Goal: Information Seeking & Learning: Find specific fact

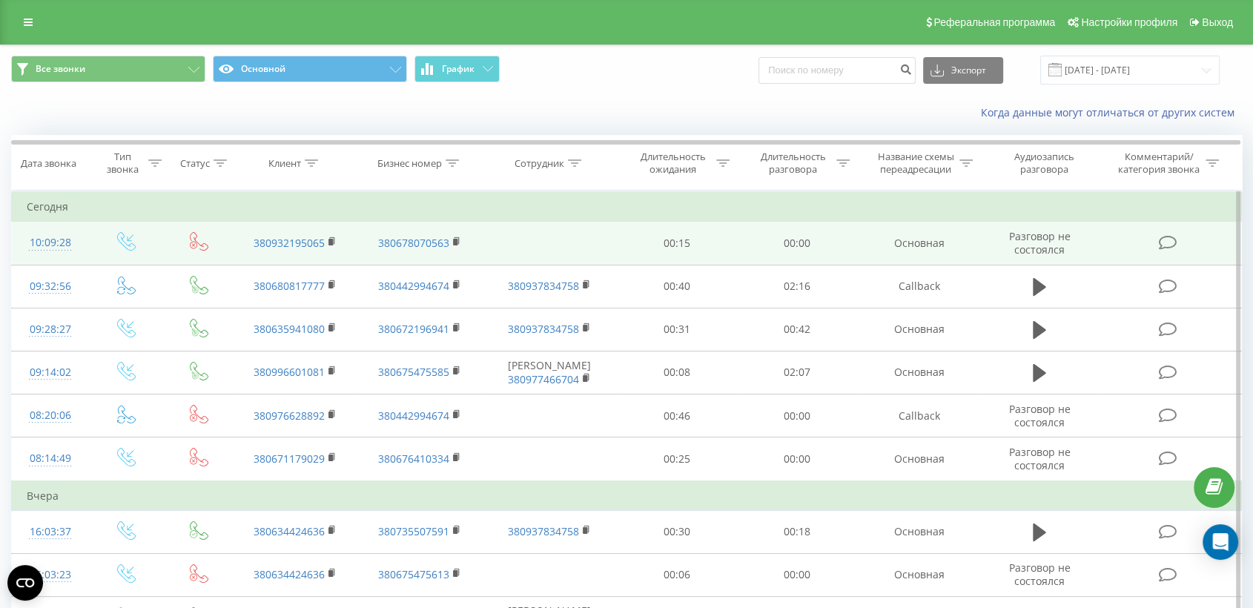
click at [1116, 247] on td at bounding box center [1170, 243] width 144 height 43
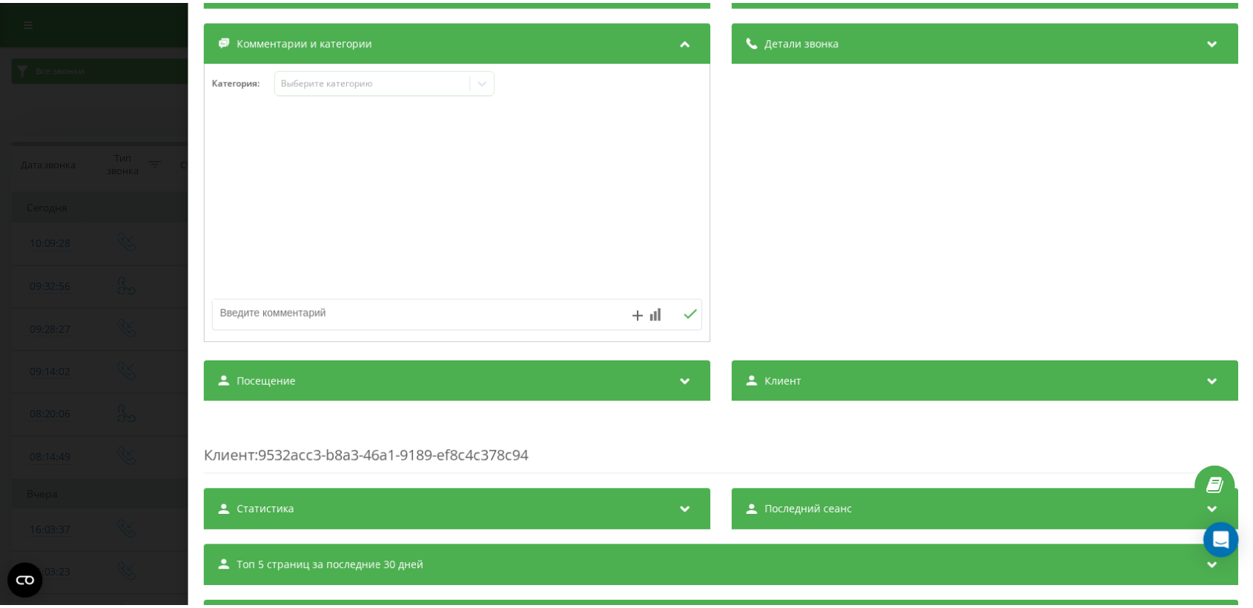
scroll to position [177, 0]
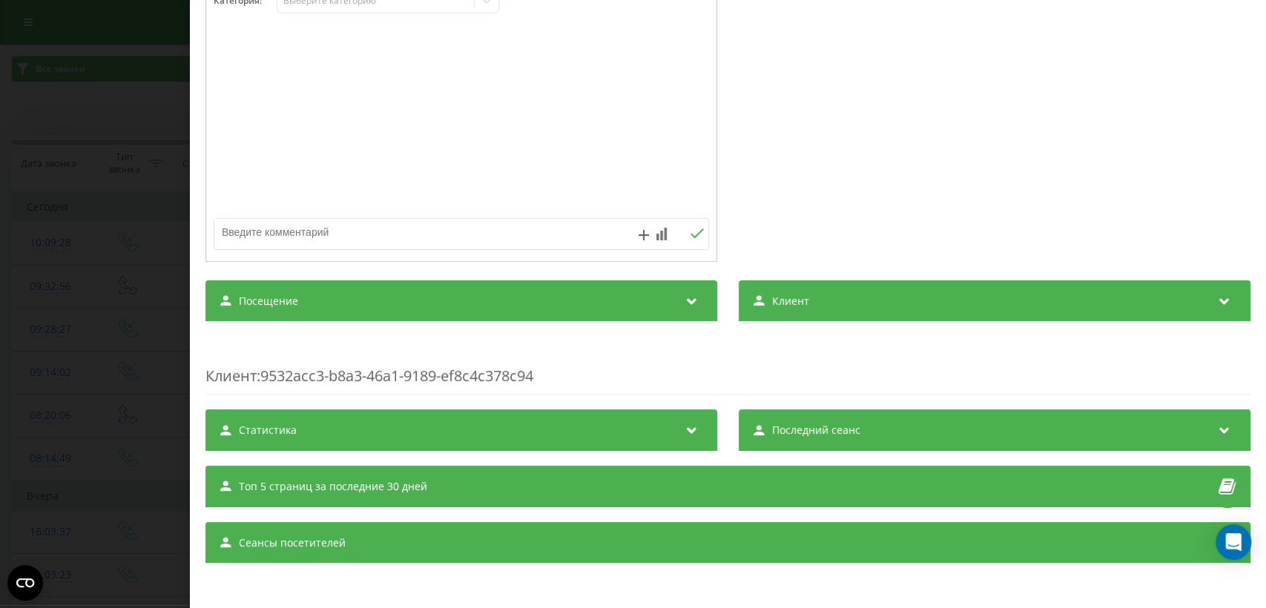
click at [682, 303] on icon at bounding box center [691, 298] width 18 height 15
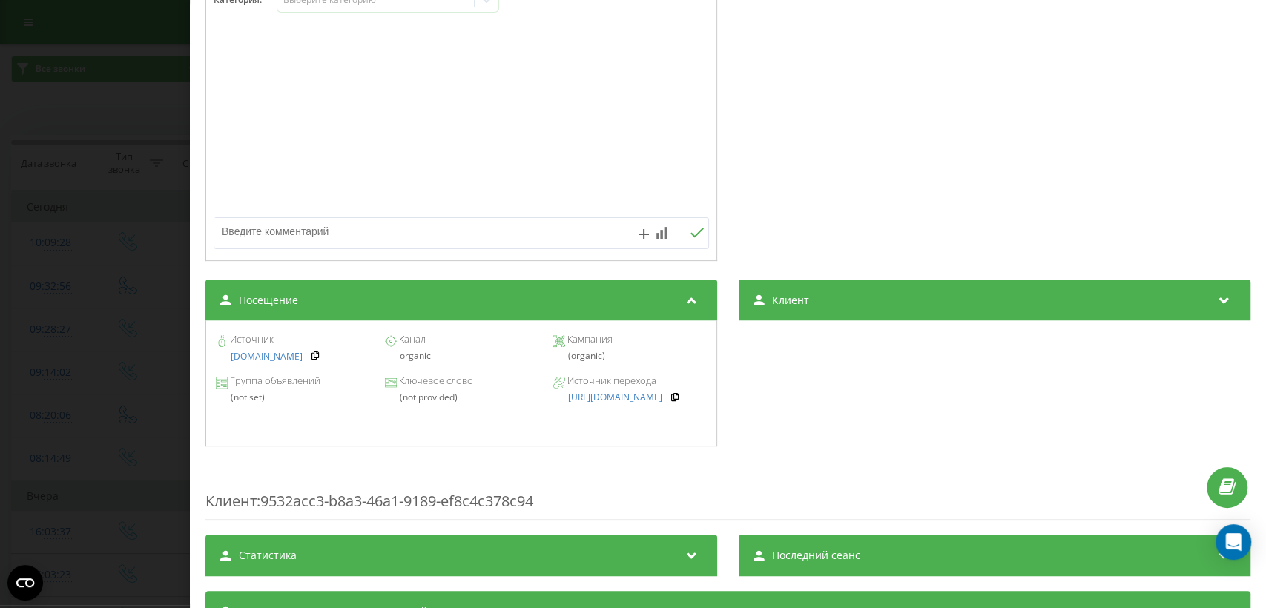
click at [111, 366] on div "Звонок : ua9_-1755673768.1462440 Транскрипция Для анализа AI будущих звонков на…" at bounding box center [633, 304] width 1266 height 608
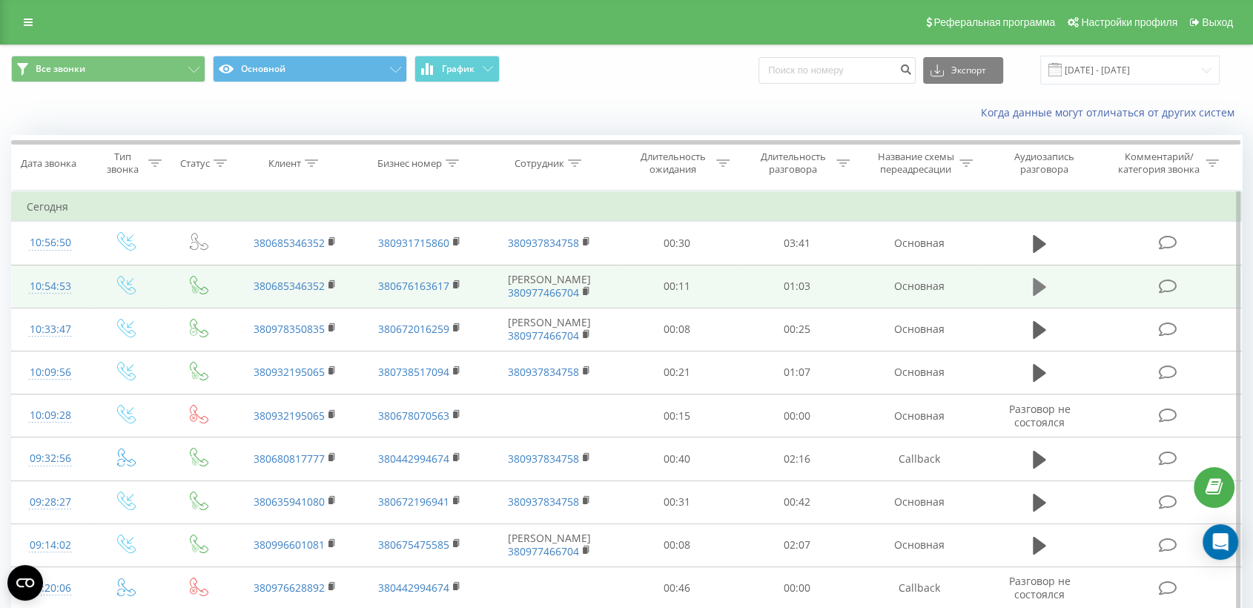
click at [1035, 287] on icon at bounding box center [1039, 287] width 13 height 18
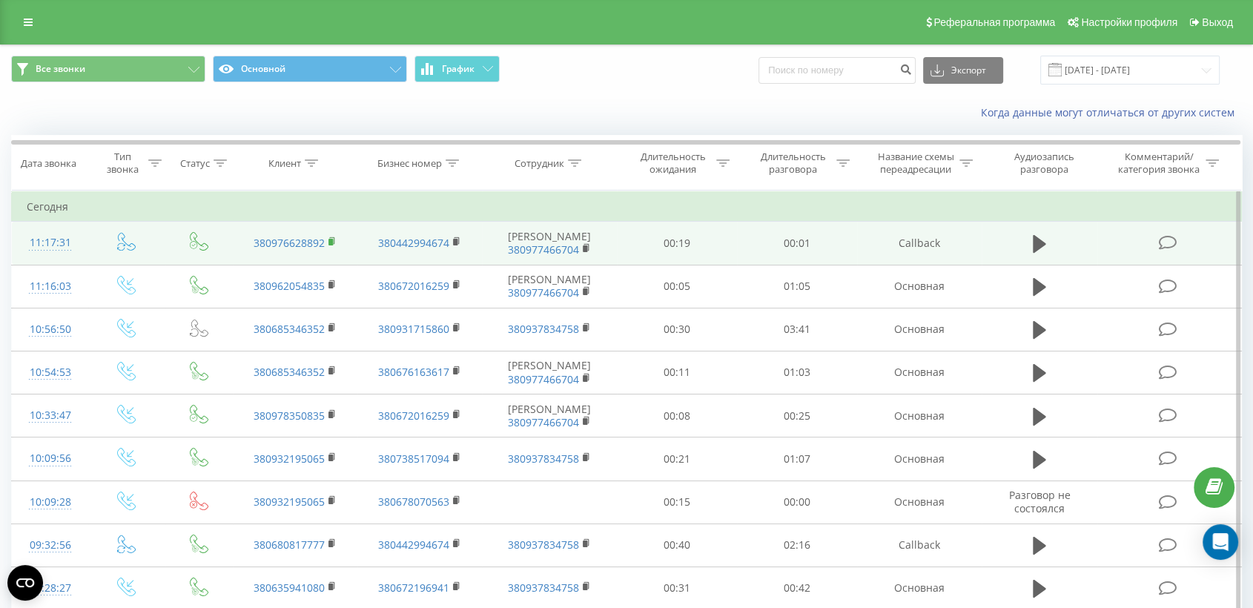
click at [332, 242] on rect at bounding box center [331, 242] width 4 height 7
click at [1131, 251] on td at bounding box center [1170, 243] width 144 height 43
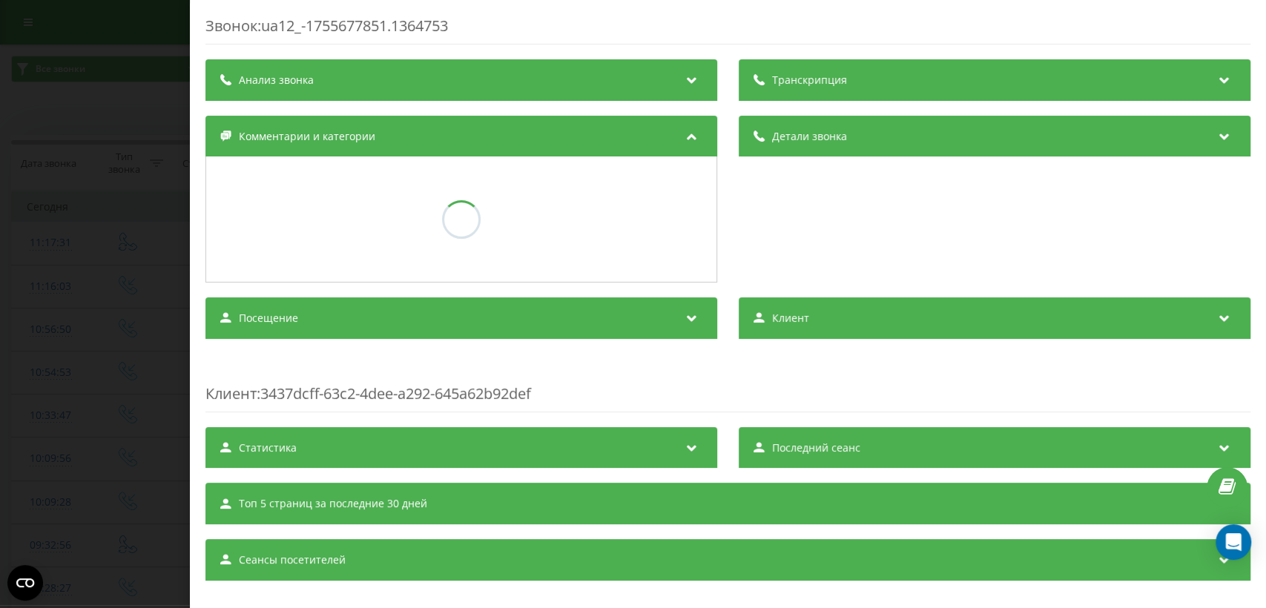
click at [659, 317] on div "Посещение" at bounding box center [461, 318] width 512 height 42
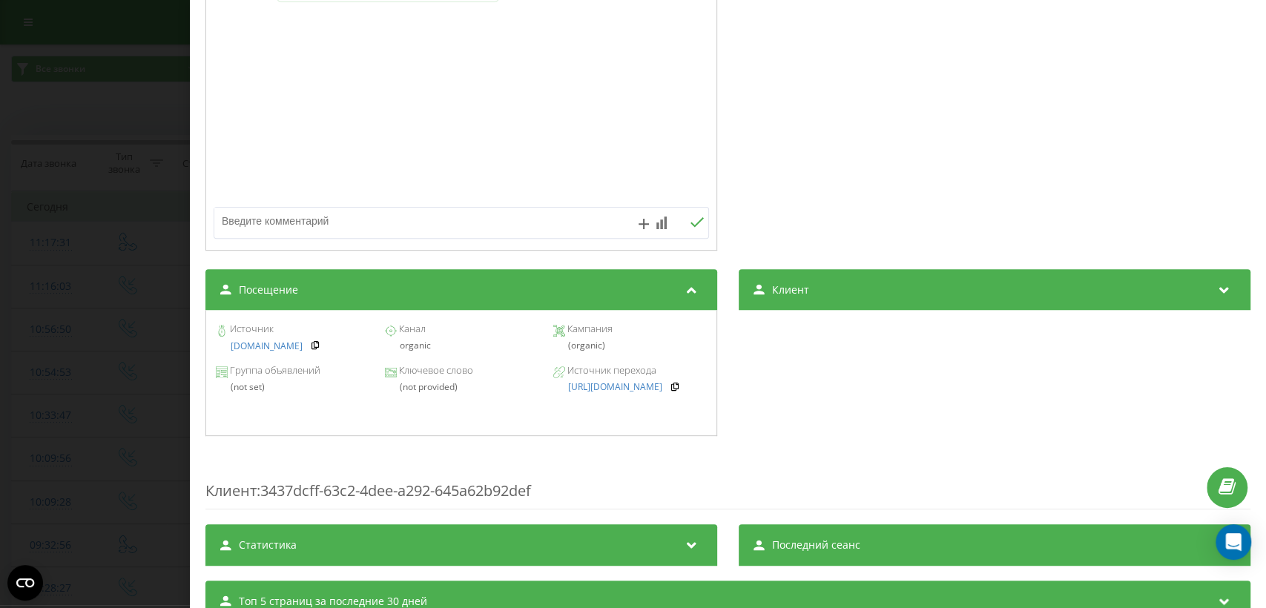
scroll to position [303, 0]
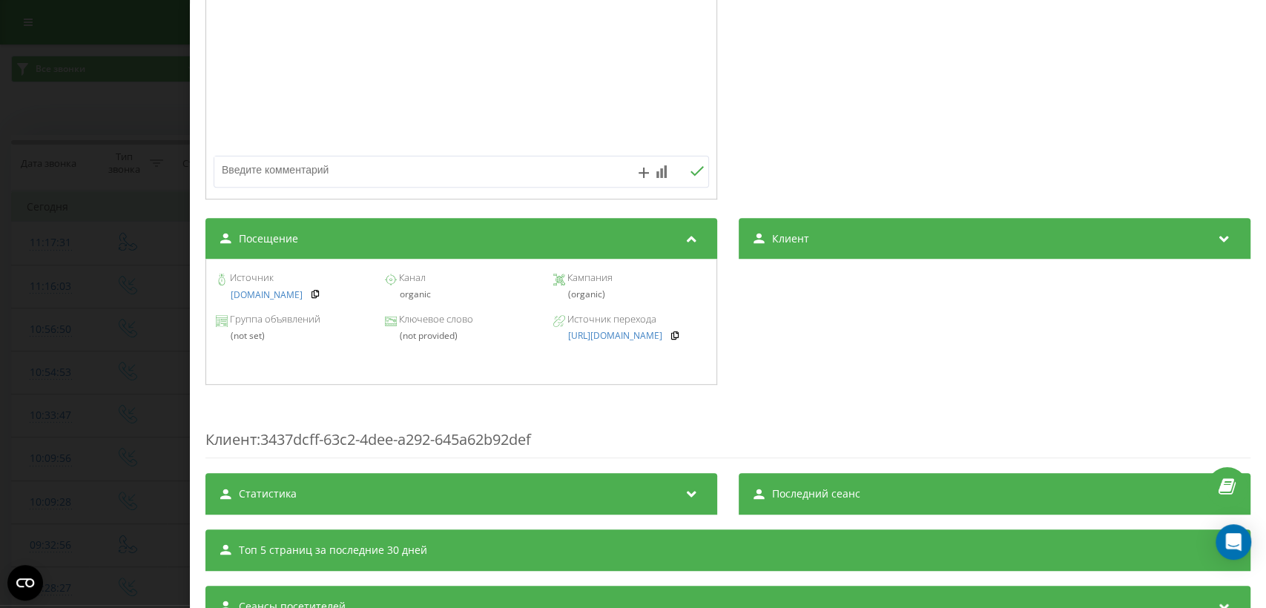
click at [623, 233] on div "Посещение" at bounding box center [461, 239] width 512 height 42
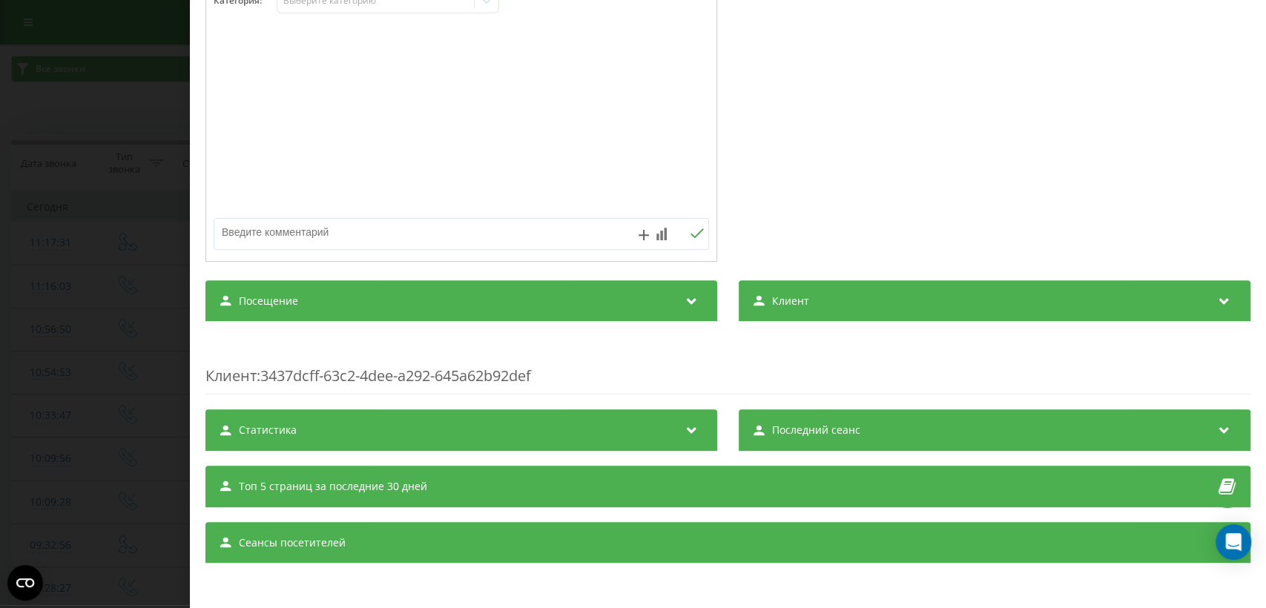
click at [616, 289] on div "Посещение" at bounding box center [461, 301] width 512 height 42
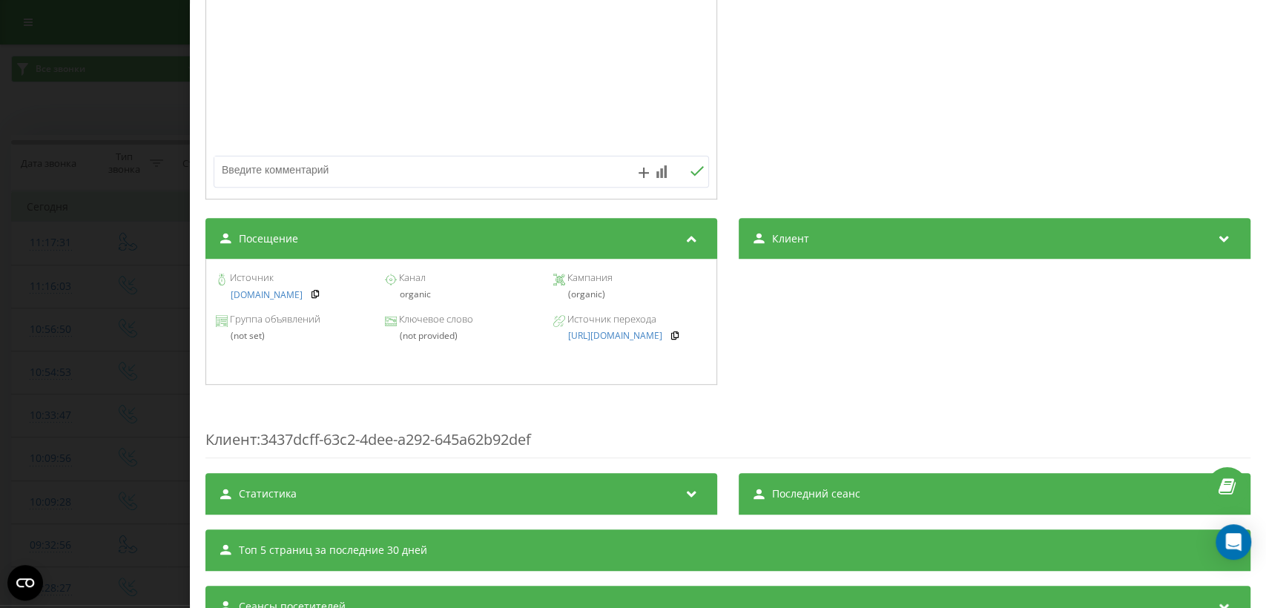
click at [103, 395] on div "Звонок : ua12_-1755677851.1364753 1 x - 00:12 00:00 00:00 Транскрипция Для анал…" at bounding box center [633, 304] width 1266 height 608
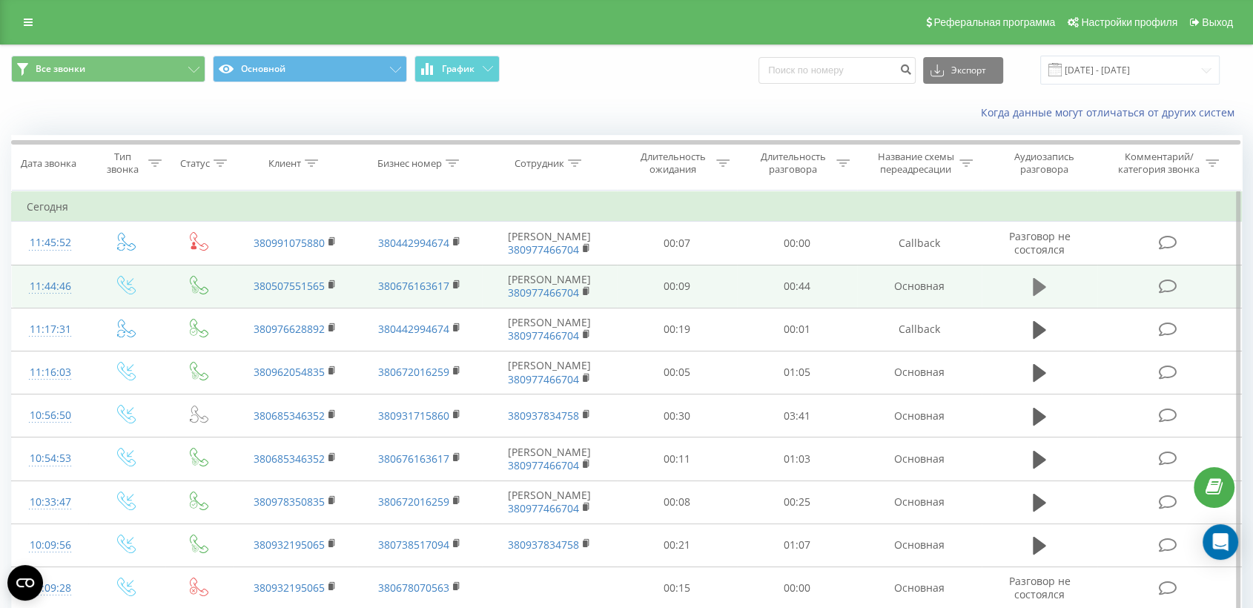
click at [1038, 291] on icon at bounding box center [1039, 287] width 13 height 18
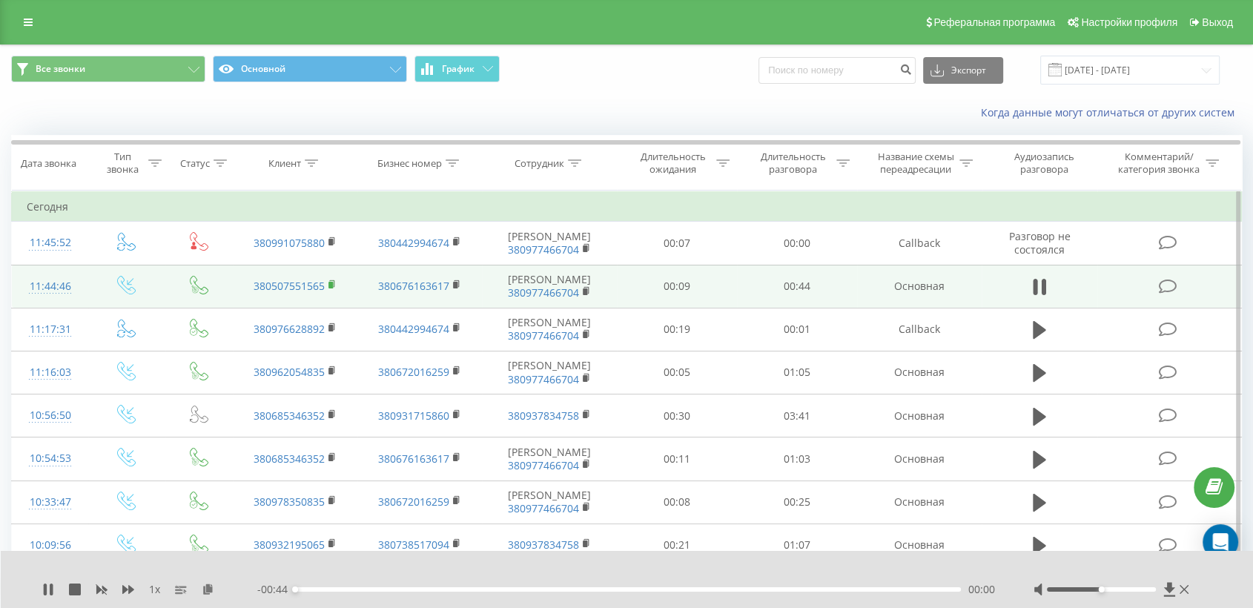
click at [332, 282] on rect at bounding box center [331, 285] width 4 height 7
click at [1120, 289] on td at bounding box center [1170, 286] width 144 height 43
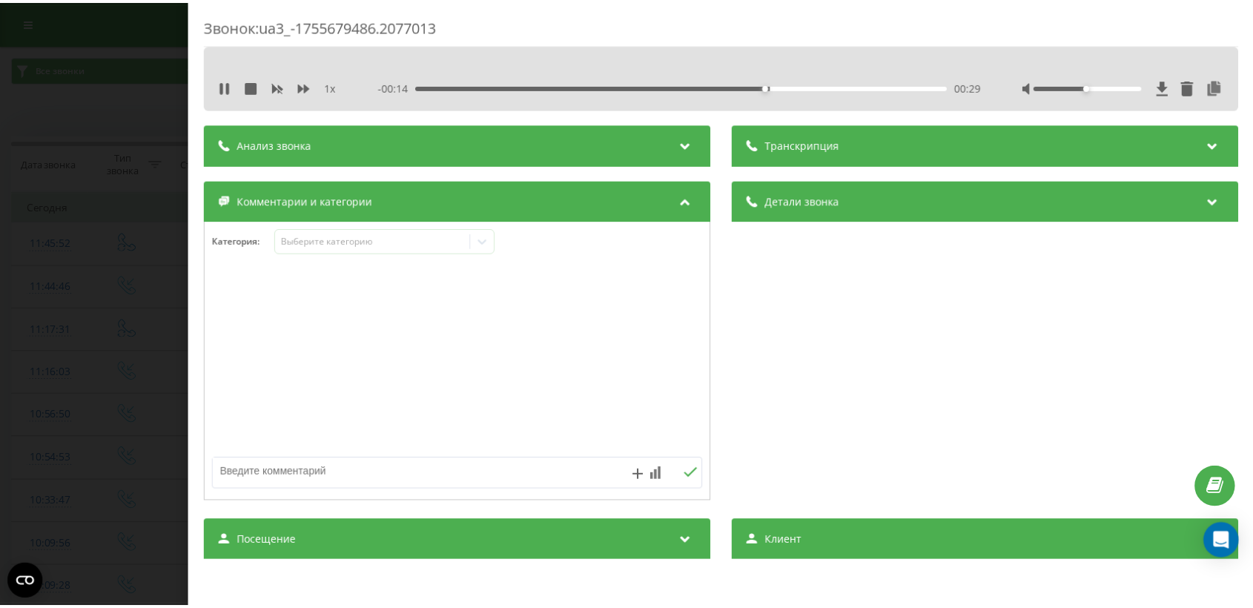
scroll to position [220, 0]
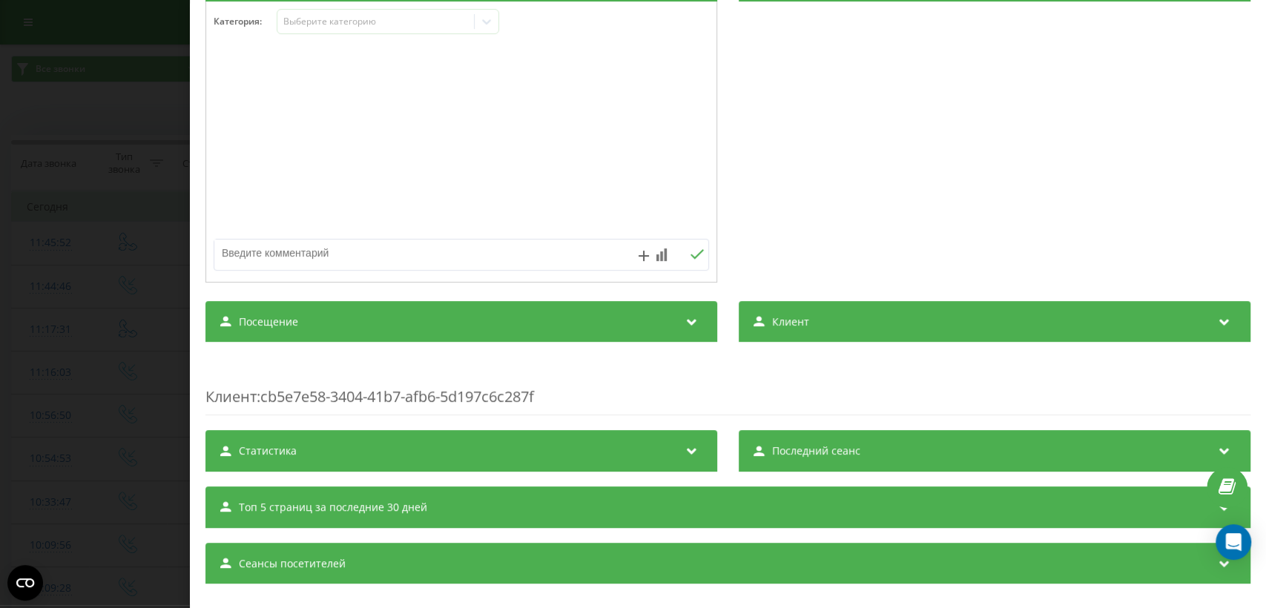
click at [557, 330] on div "Посещение" at bounding box center [461, 322] width 512 height 42
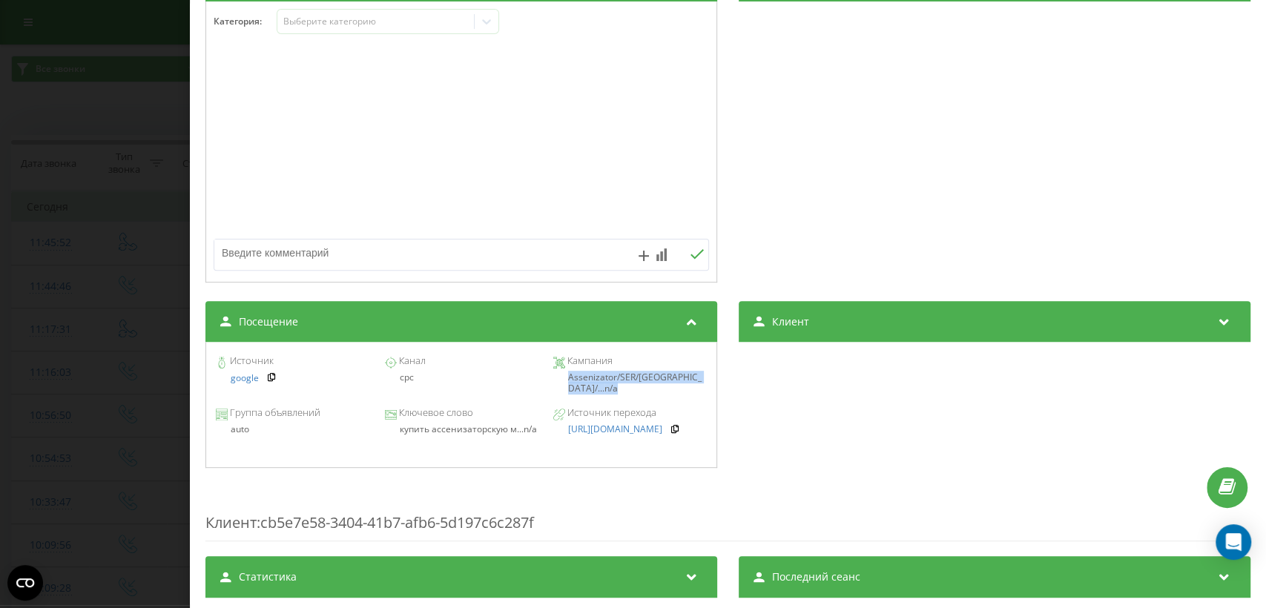
drag, startPoint x: 564, startPoint y: 380, endPoint x: 696, endPoint y: 380, distance: 132.8
click at [696, 380] on div "Assenizator/SER/Ukraine/... n/a" at bounding box center [630, 383] width 154 height 22
copy div "Assenizator/SER/Ukraine/... n/a"
click at [65, 282] on div "Звонок : ua3_-1755679486.2077013 1 x 00:00 00:44 00:44 Транскрипция Для анализа…" at bounding box center [633, 304] width 1266 height 608
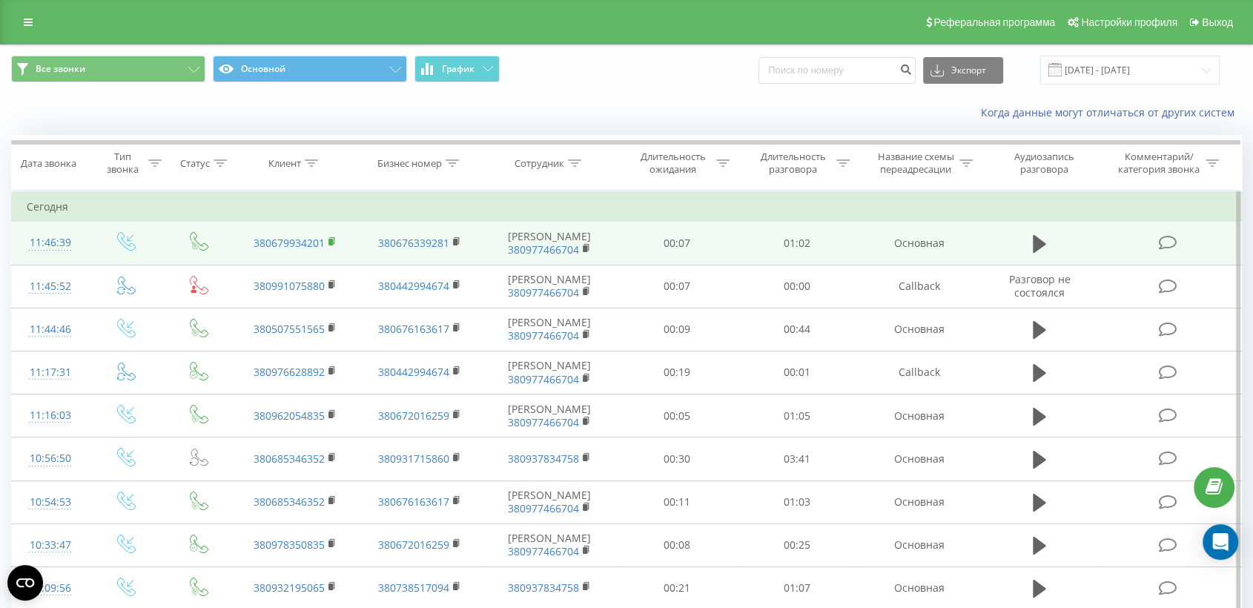
click at [329, 244] on rect at bounding box center [331, 242] width 4 height 7
click at [1102, 240] on td at bounding box center [1170, 243] width 144 height 43
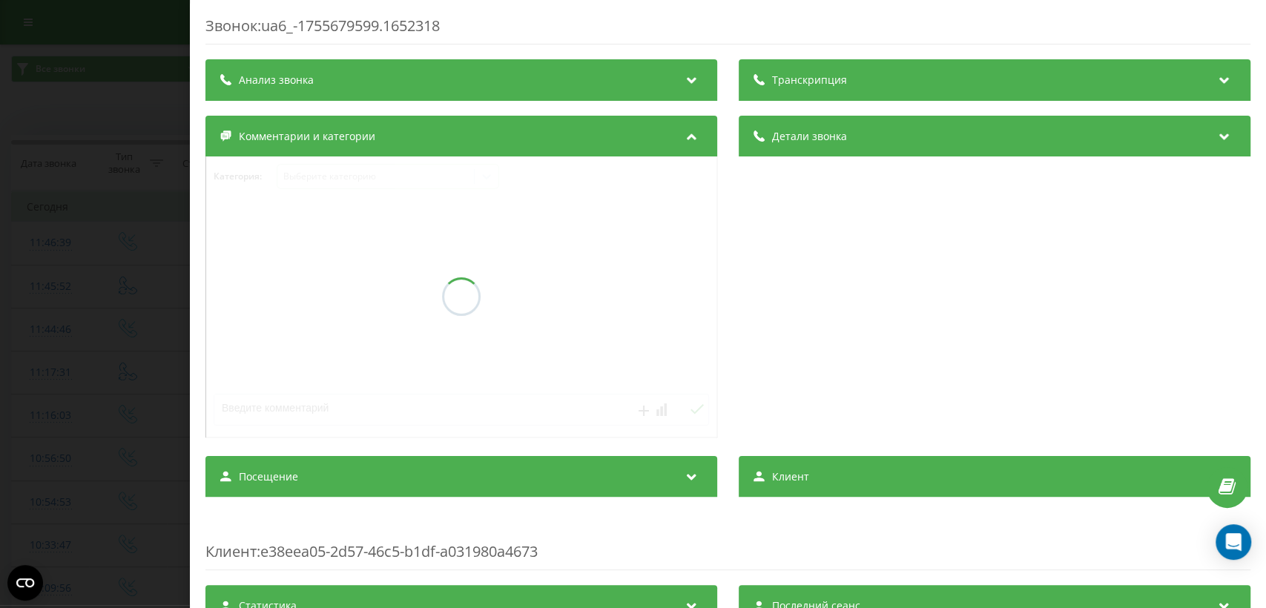
drag, startPoint x: 609, startPoint y: 309, endPoint x: 603, endPoint y: 319, distance: 11.3
click at [605, 312] on div "Транскрипция Анализ звонка Детали звонка Комментарии и категории Категория : Вы…" at bounding box center [727, 398] width 1045 height 679
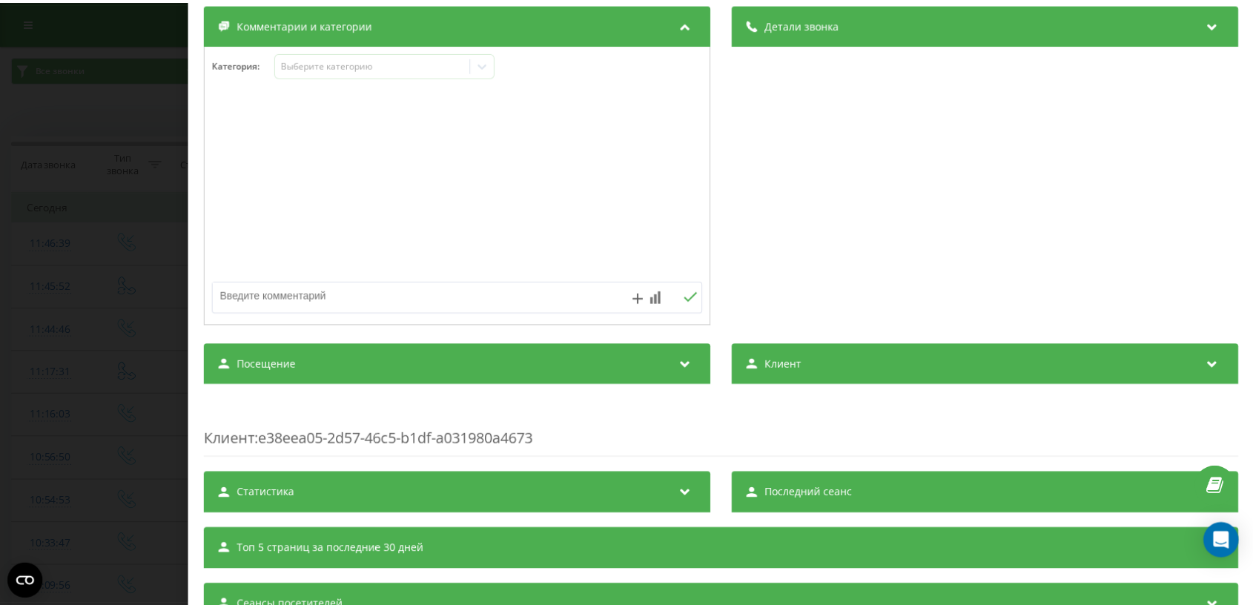
scroll to position [241, 0]
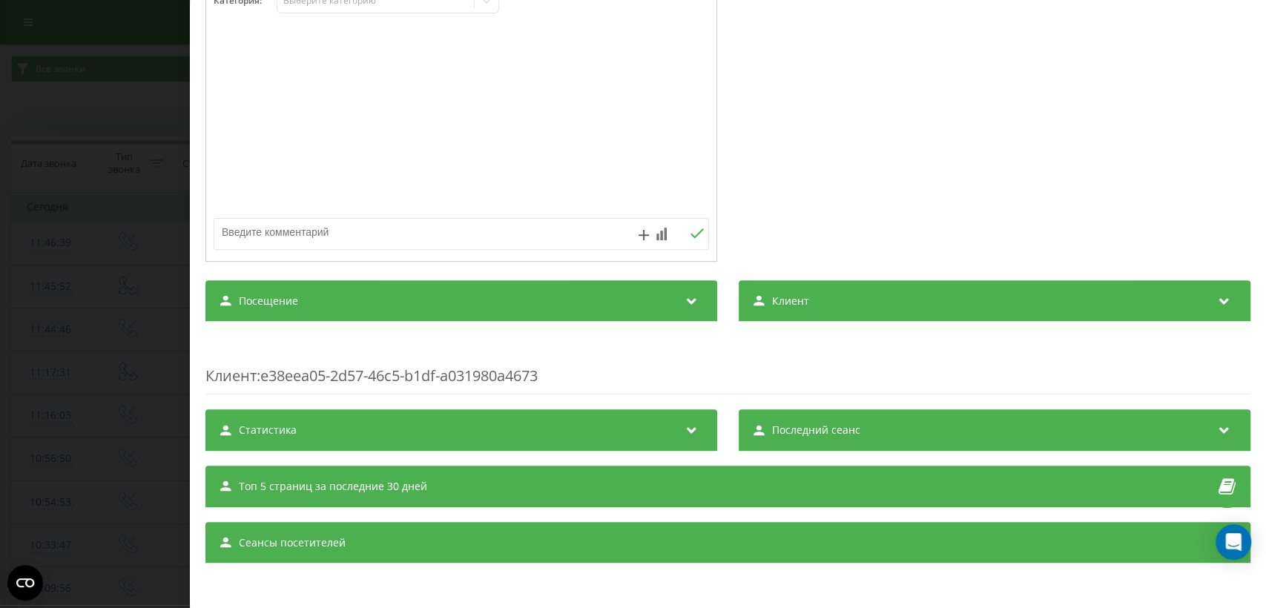
click at [605, 308] on div "Посещение" at bounding box center [461, 301] width 512 height 42
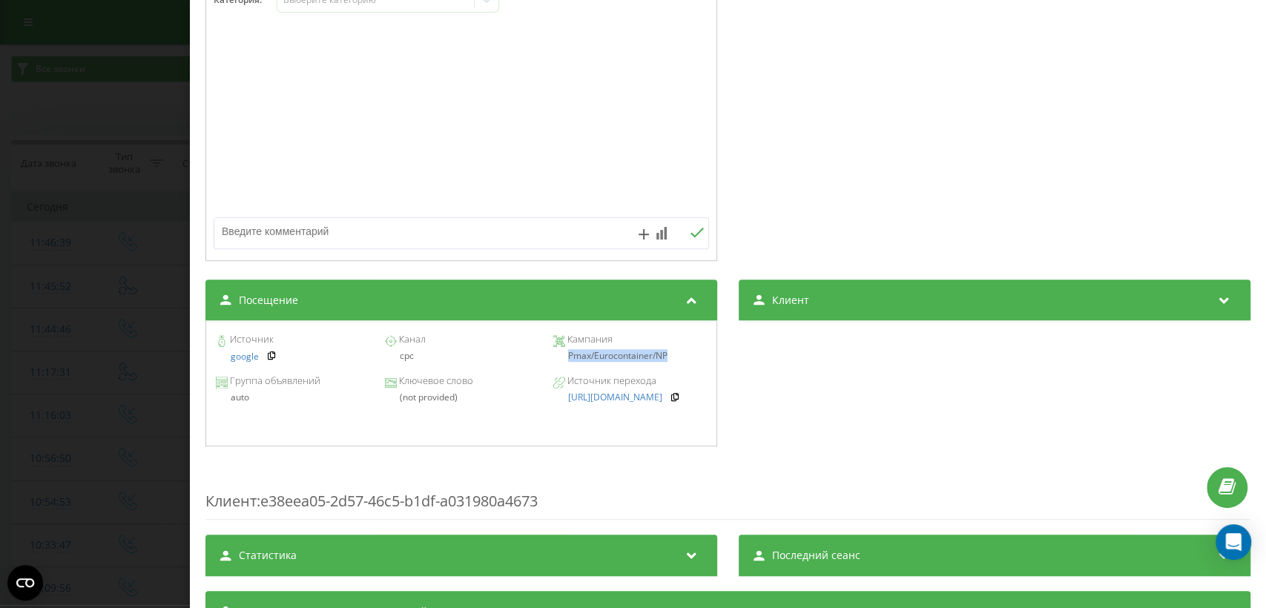
drag, startPoint x: 565, startPoint y: 361, endPoint x: 683, endPoint y: 358, distance: 118.0
click at [683, 358] on div "Pmax/Eurocontainer/NP" at bounding box center [630, 356] width 154 height 10
copy div "Pmax/Eurocontainer/NP"
click at [98, 352] on div "Звонок : ua6_-1755679599.1652318 1 x - 01:02 00:00 00:00 Транскрипция Для анали…" at bounding box center [633, 304] width 1266 height 608
